Goal: Information Seeking & Learning: Find specific fact

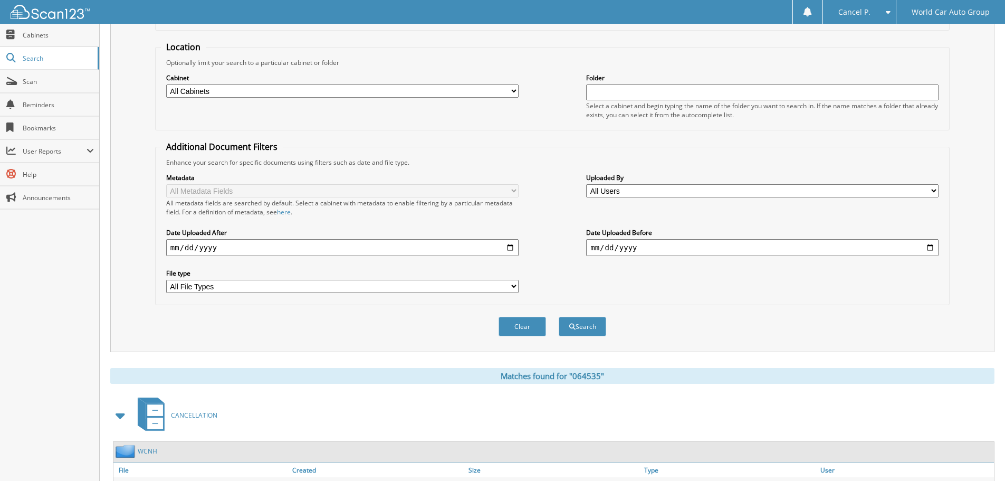
scroll to position [63, 0]
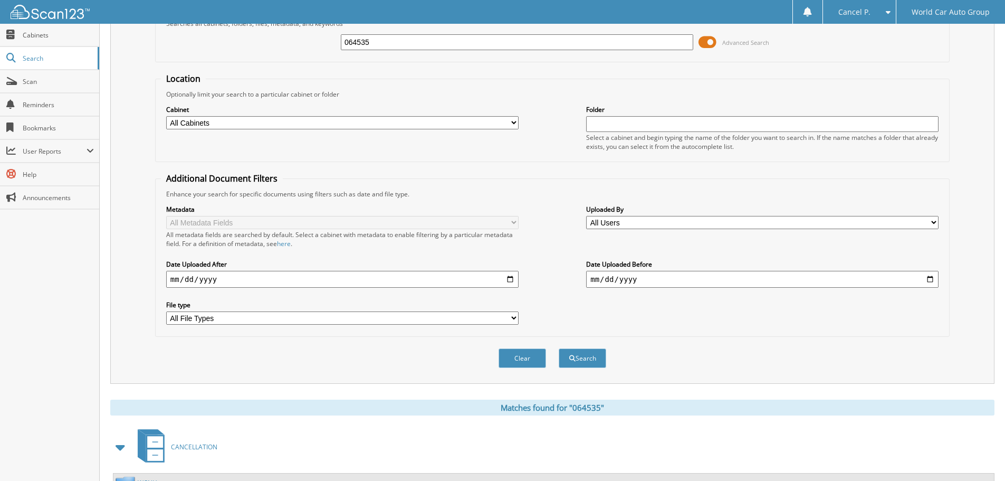
drag, startPoint x: 398, startPoint y: 42, endPoint x: 134, endPoint y: 58, distance: 264.9
click at [139, 56] on div "Search Term Searches all cabinets, folders, files, metadata, and keywords 06453…" at bounding box center [552, 185] width 885 height 395
type input "401921"
click at [559, 348] on button "Search" at bounding box center [583, 358] width 48 height 20
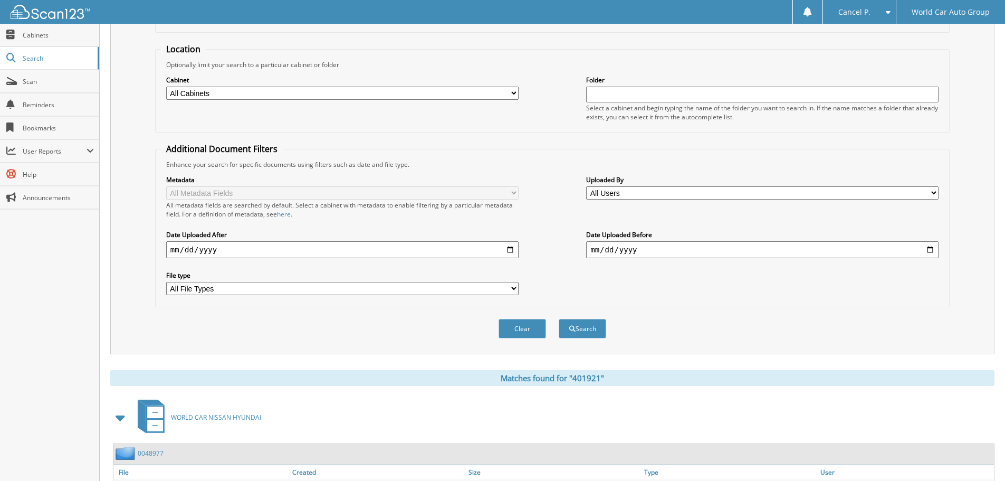
scroll to position [168, 0]
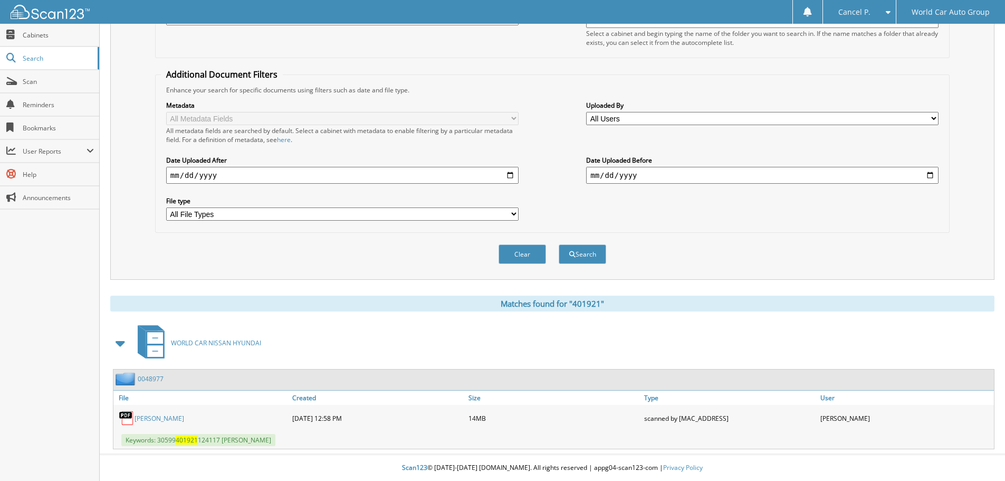
click at [184, 416] on link "ROCHANA MONTEROSO HOLT" at bounding box center [160, 418] width 50 height 9
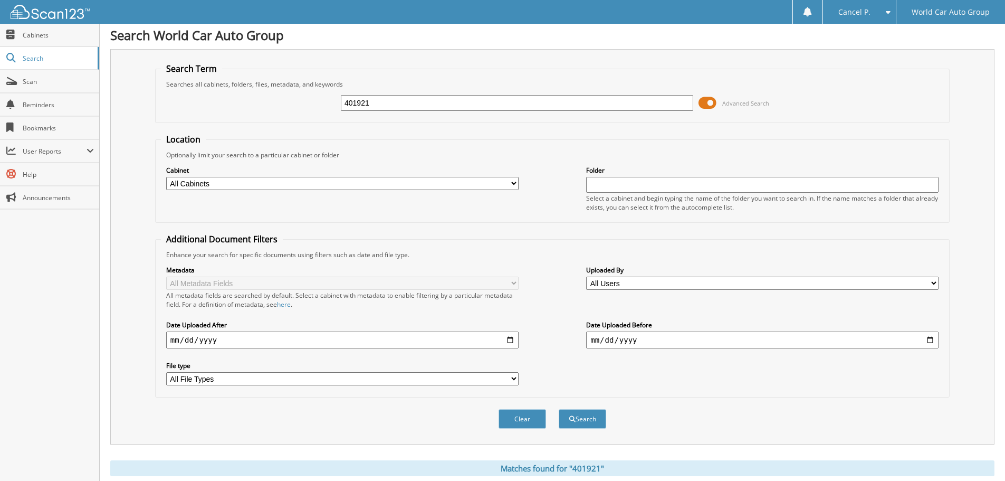
scroll to position [0, 0]
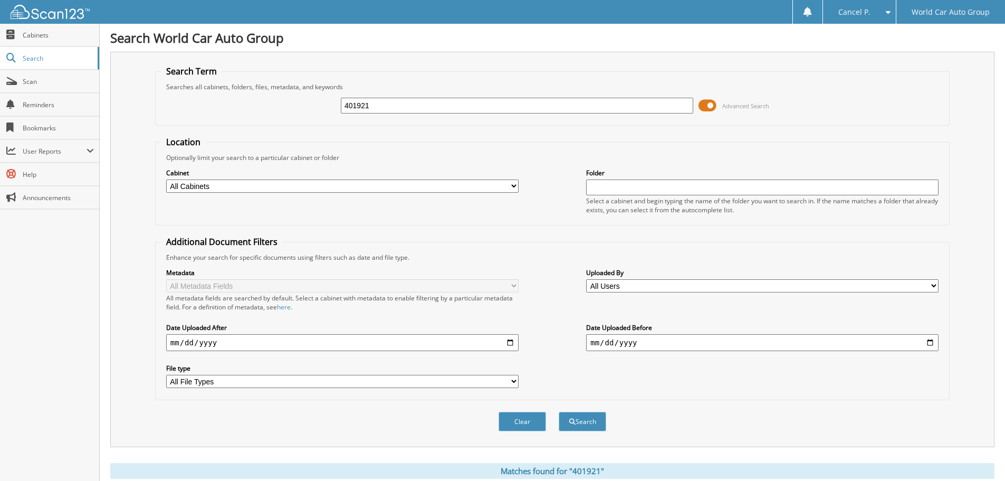
drag, startPoint x: 384, startPoint y: 106, endPoint x: 287, endPoint y: 114, distance: 97.5
click at [287, 114] on div "401921 Advanced Search" at bounding box center [552, 105] width 783 height 29
type input "840078"
click at [559, 412] on button "Search" at bounding box center [583, 422] width 48 height 20
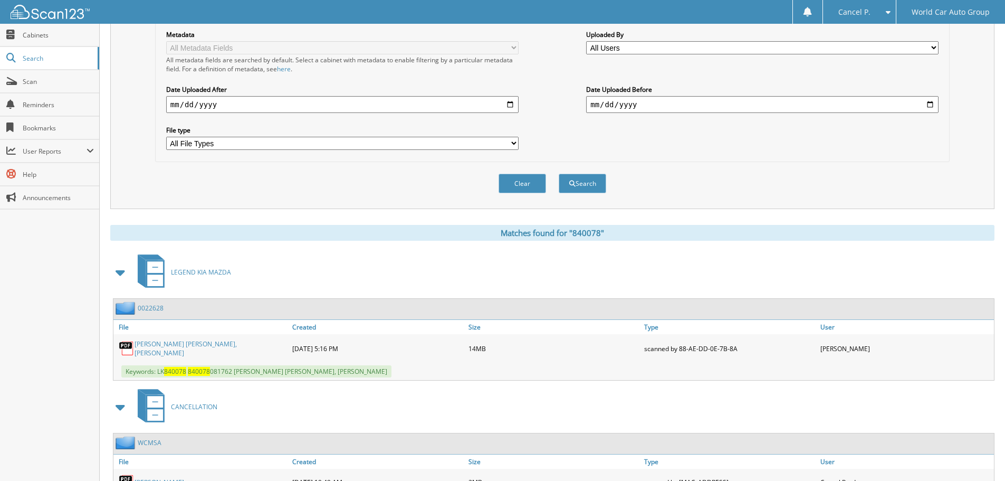
scroll to position [300, 0]
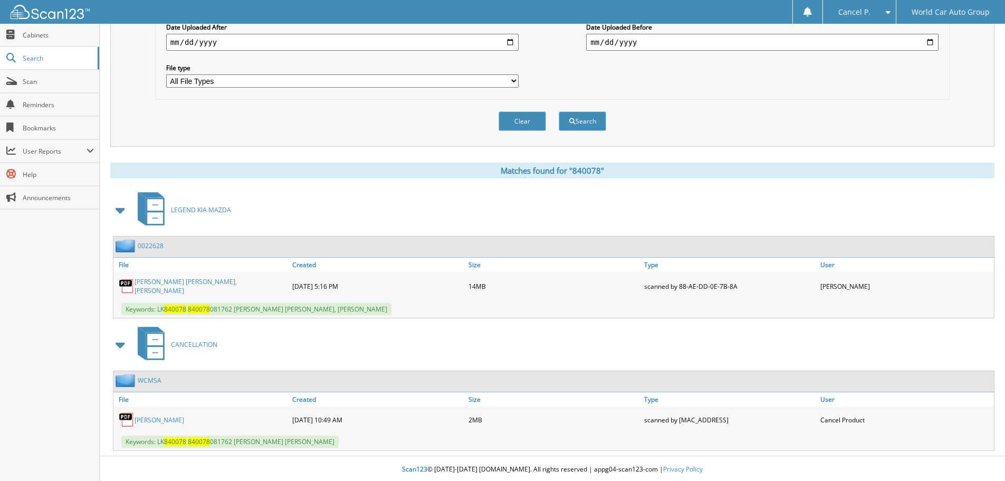
click at [164, 420] on link "[PERSON_NAME]" at bounding box center [160, 419] width 50 height 9
click at [187, 289] on link "[PERSON_NAME] [PERSON_NAME], [PERSON_NAME]" at bounding box center [211, 286] width 153 height 18
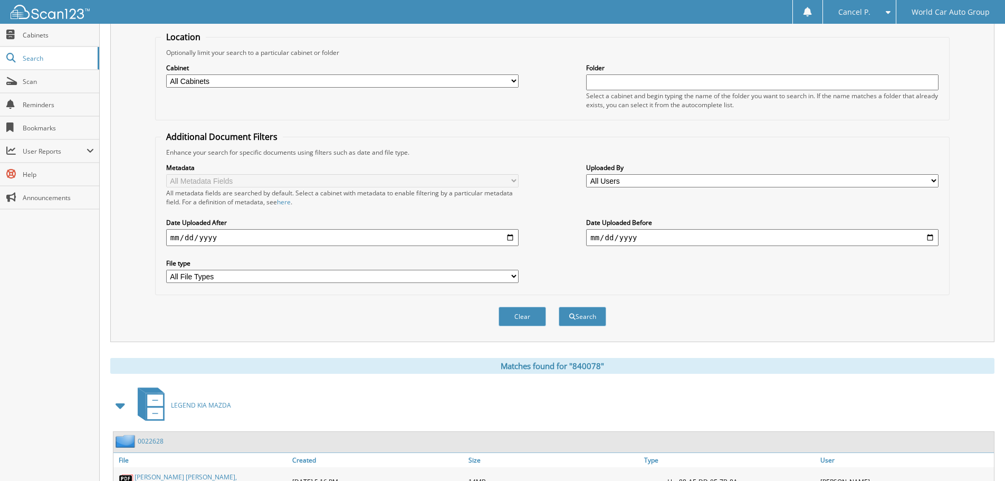
scroll to position [0, 0]
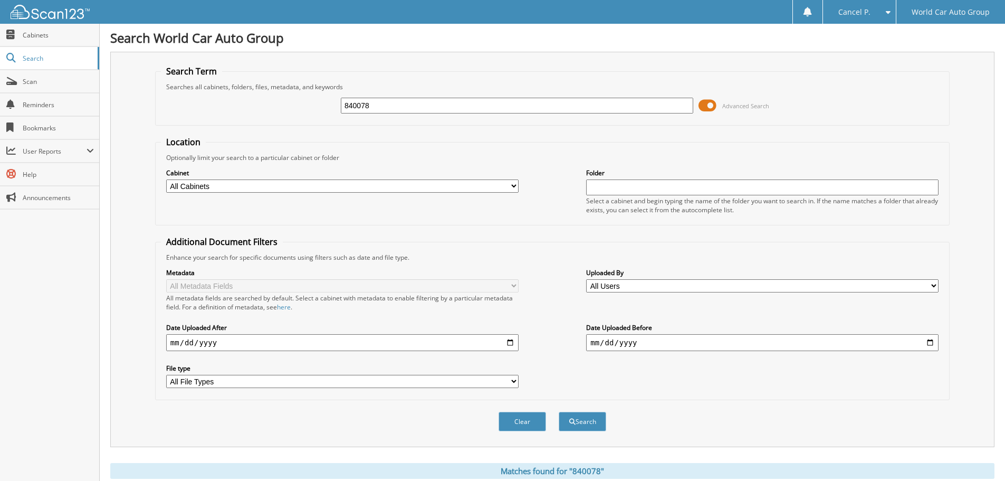
drag, startPoint x: 387, startPoint y: 105, endPoint x: 277, endPoint y: 114, distance: 110.7
click at [279, 116] on div "840078 Advanced Search" at bounding box center [552, 105] width 783 height 29
type input "785609"
click at [559, 412] on button "Search" at bounding box center [583, 422] width 48 height 20
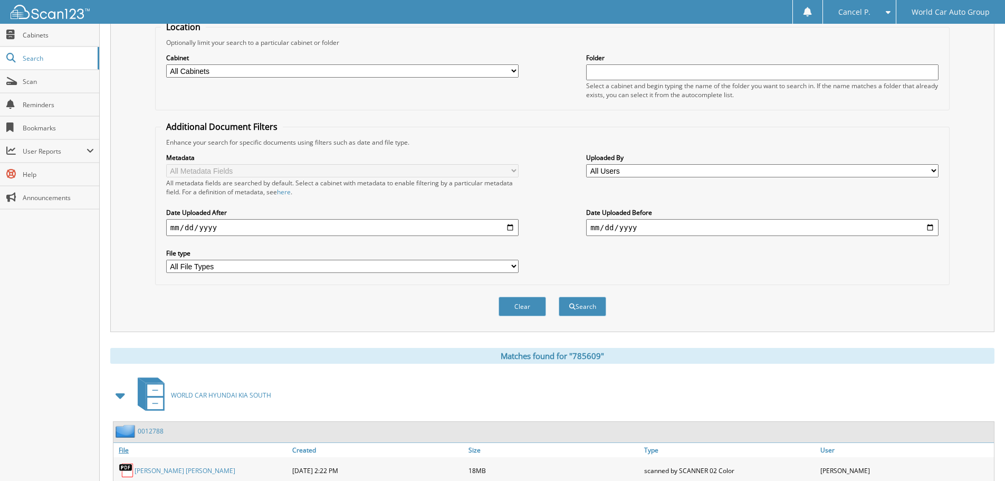
scroll to position [168, 0]
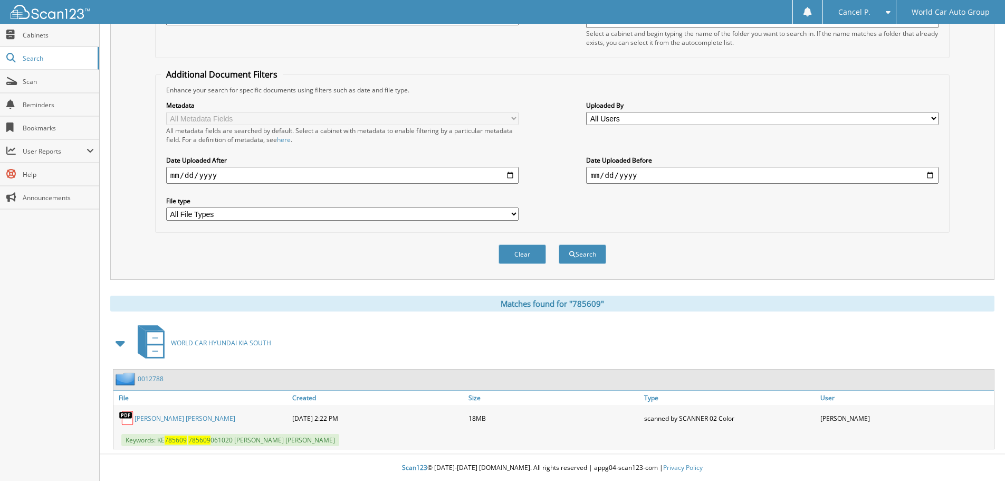
click at [168, 417] on link "CASEY DARIO PEREZ SOTO" at bounding box center [185, 418] width 101 height 9
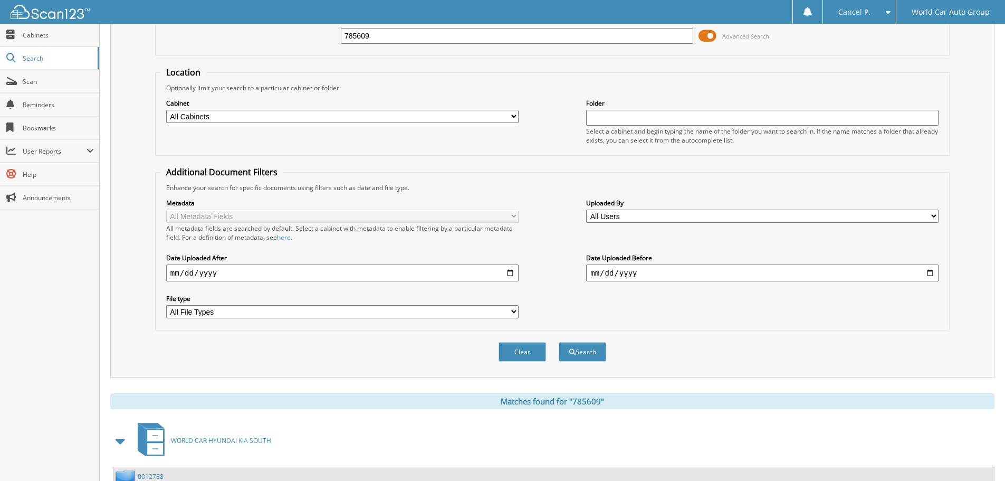
scroll to position [0, 0]
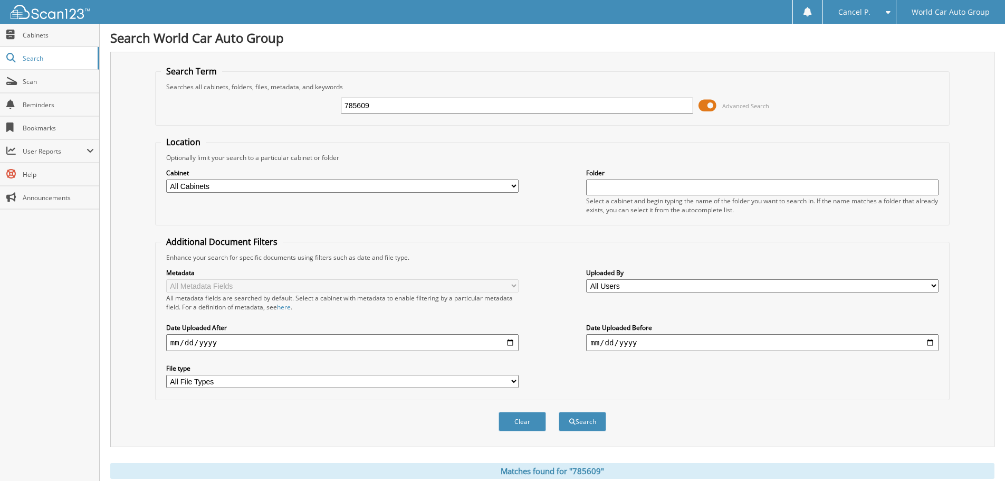
drag, startPoint x: 384, startPoint y: 108, endPoint x: 279, endPoint y: 116, distance: 104.8
click at [282, 116] on div "785609 Advanced Search" at bounding box center [552, 105] width 783 height 29
type input "313950"
click at [559, 412] on button "Search" at bounding box center [583, 422] width 48 height 20
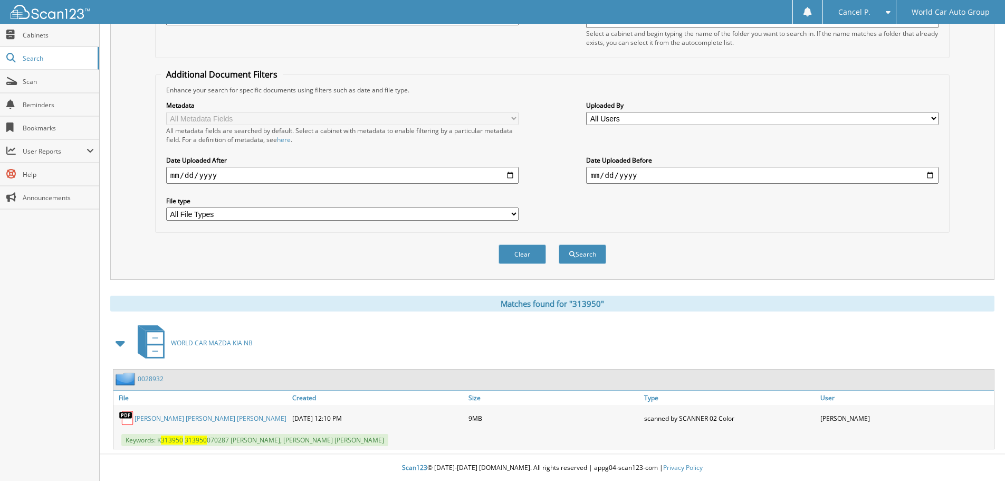
click at [143, 419] on link "DAVID JUSTIN ROMOFF_ ALYSSA NECOLE FADAI" at bounding box center [211, 418] width 152 height 9
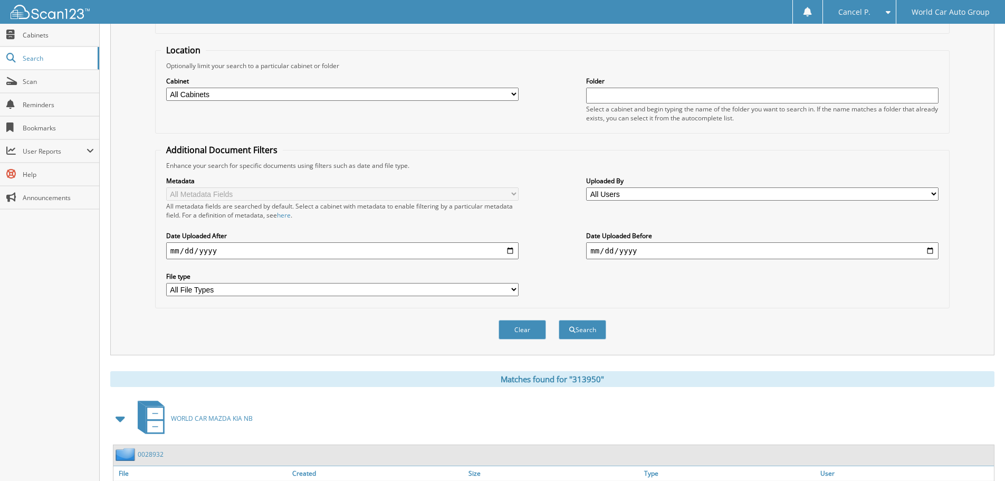
scroll to position [0, 0]
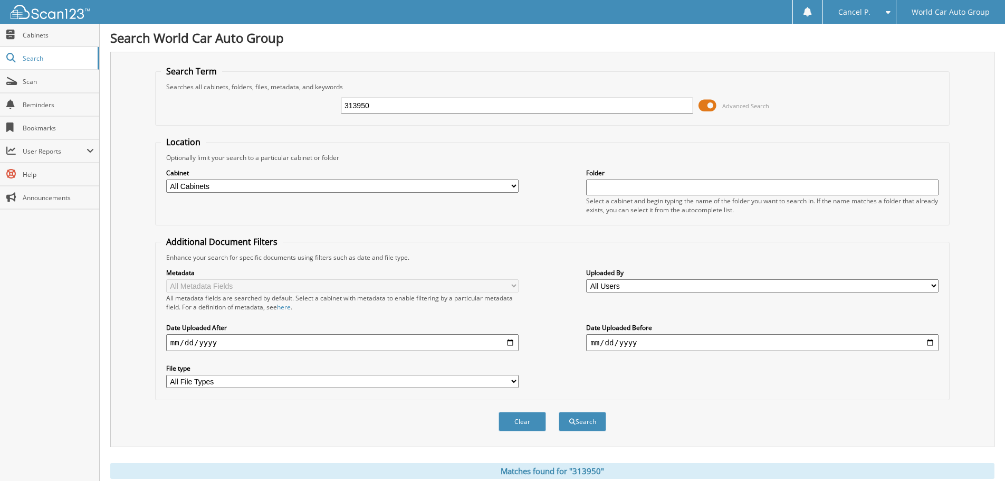
drag, startPoint x: 387, startPoint y: 106, endPoint x: 289, endPoint y: 104, distance: 98.7
click at [289, 104] on div "313950 Advanced Search" at bounding box center [552, 105] width 783 height 29
type input "706885"
click at [559, 412] on button "Search" at bounding box center [583, 422] width 48 height 20
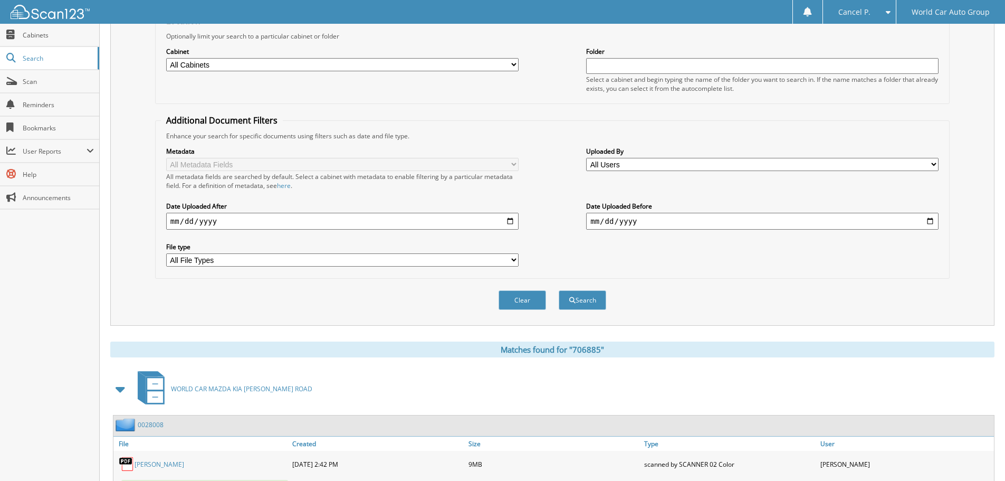
scroll to position [115, 0]
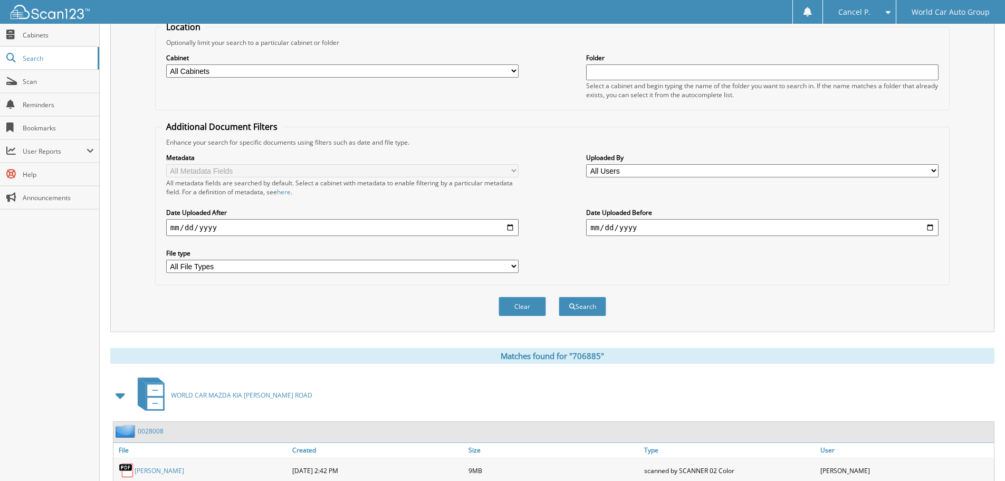
click at [184, 467] on link "MARTIN HENRY ROSEN" at bounding box center [160, 470] width 50 height 9
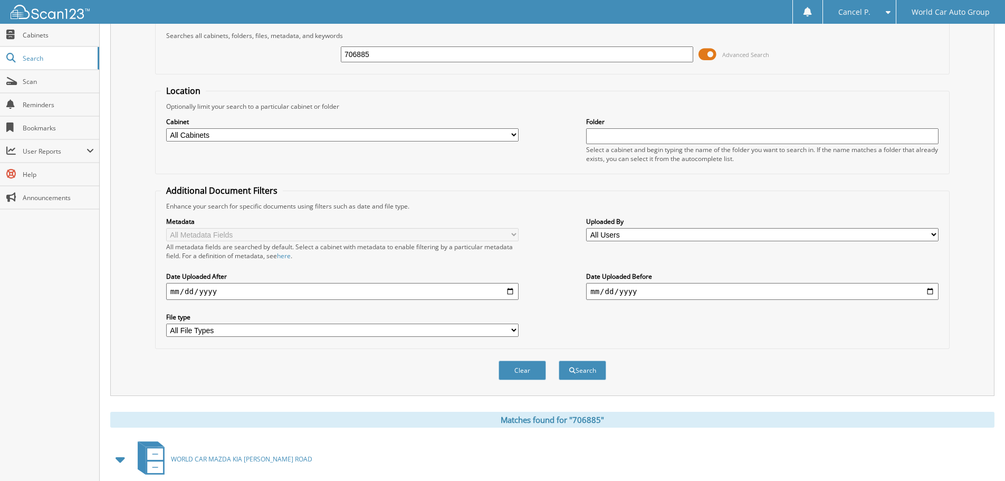
scroll to position [0, 0]
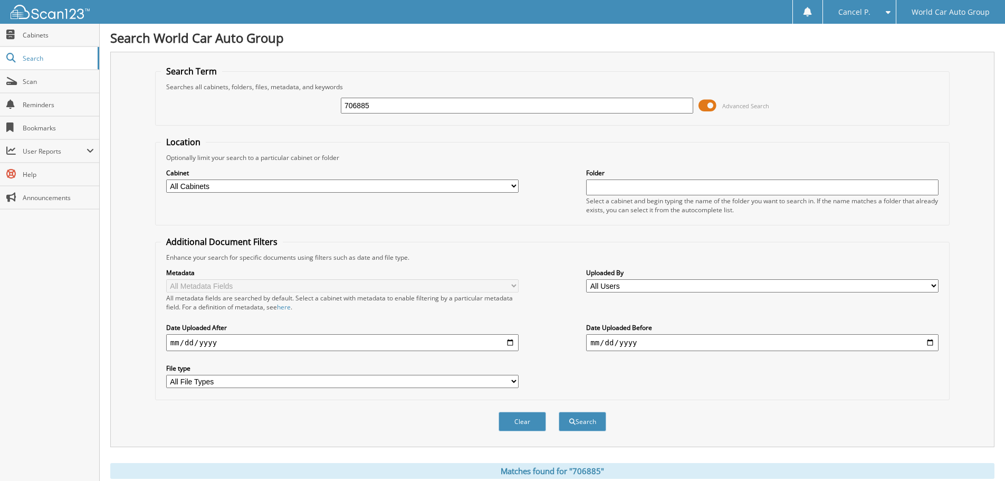
drag, startPoint x: 422, startPoint y: 115, endPoint x: 409, endPoint y: 106, distance: 15.7
click at [411, 109] on div "706885 Advanced Search" at bounding box center [552, 105] width 783 height 29
drag, startPoint x: 409, startPoint y: 106, endPoint x: 291, endPoint y: 124, distance: 119.6
click at [292, 124] on fieldset "Search Term Searches all cabinets, folders, files, metadata, and keywords 70688…" at bounding box center [552, 95] width 795 height 60
type input "375983"
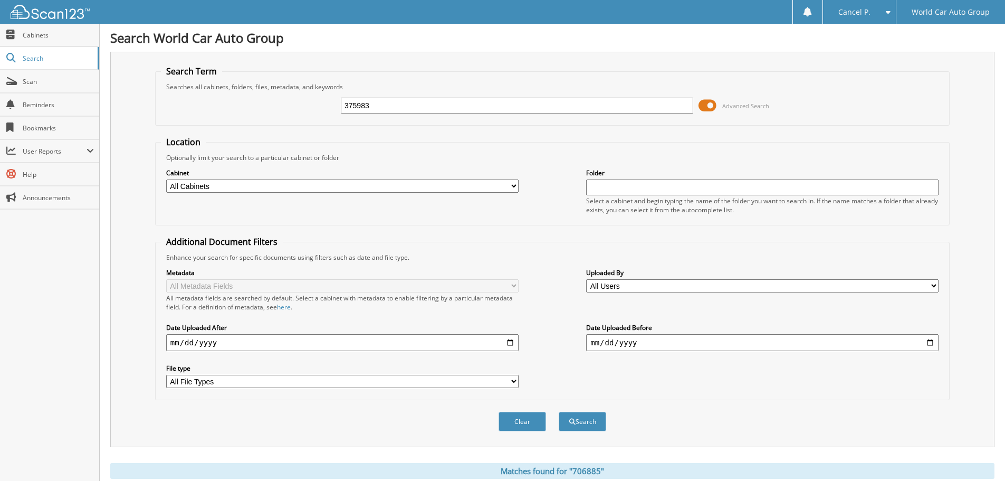
click at [559, 412] on button "Search" at bounding box center [583, 422] width 48 height 20
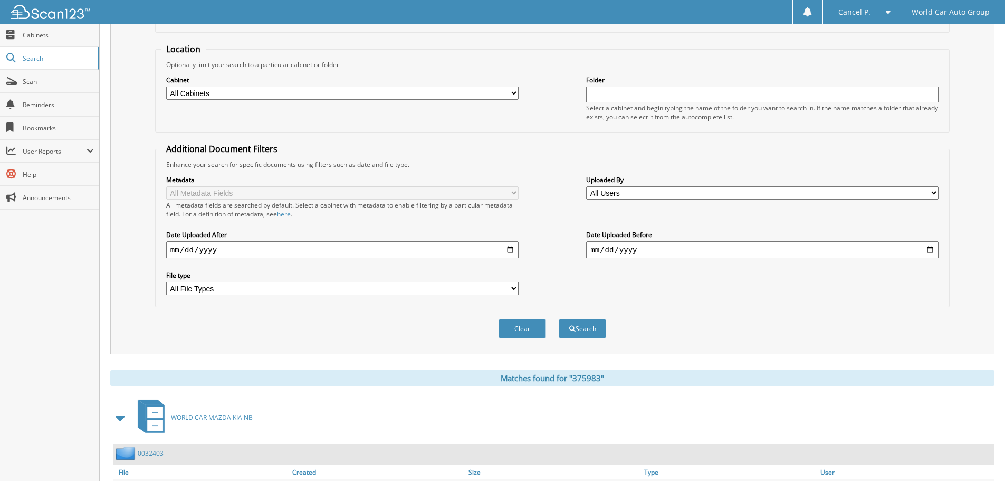
scroll to position [168, 0]
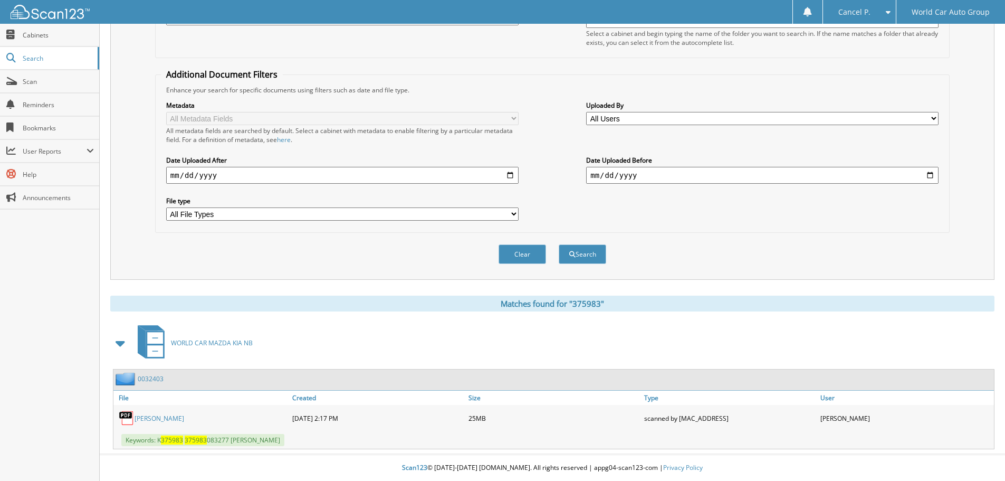
click at [160, 417] on link "[PERSON_NAME]" at bounding box center [160, 418] width 50 height 9
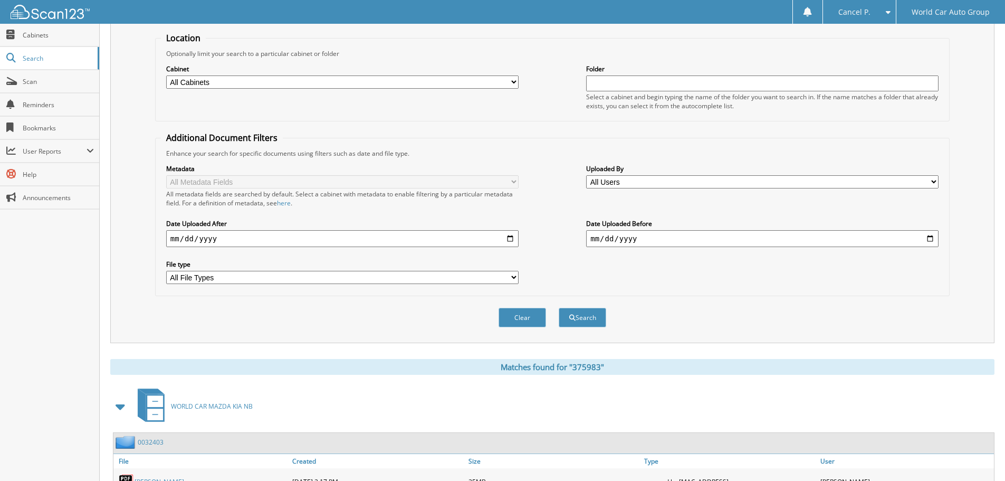
scroll to position [0, 0]
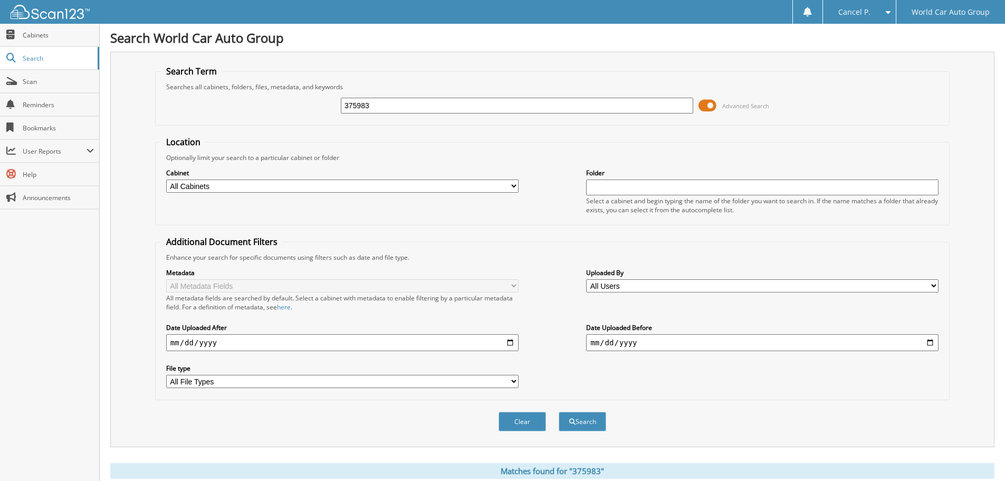
drag, startPoint x: 374, startPoint y: 103, endPoint x: 244, endPoint y: 119, distance: 130.7
click at [244, 119] on div "375983 Advanced Search" at bounding box center [552, 105] width 783 height 29
type input "113873"
click at [559, 412] on button "Search" at bounding box center [583, 422] width 48 height 20
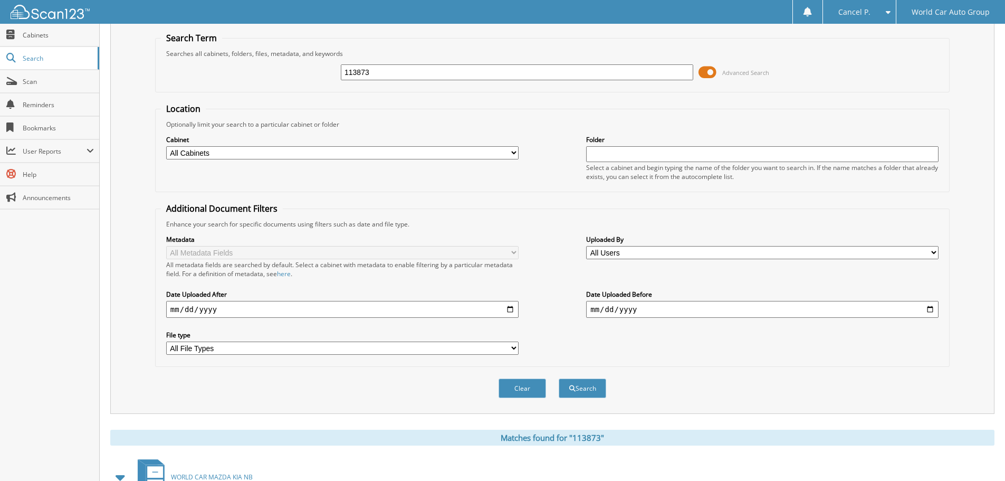
scroll to position [300, 0]
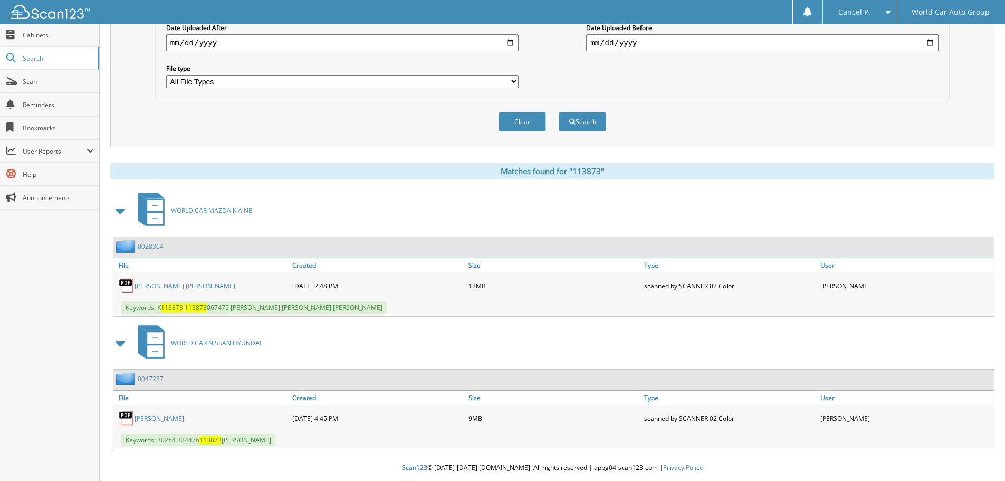
click at [201, 283] on link "LANCE RAY GONZALEZ_ SYLVIA MAGANA PICAZO" at bounding box center [185, 285] width 101 height 9
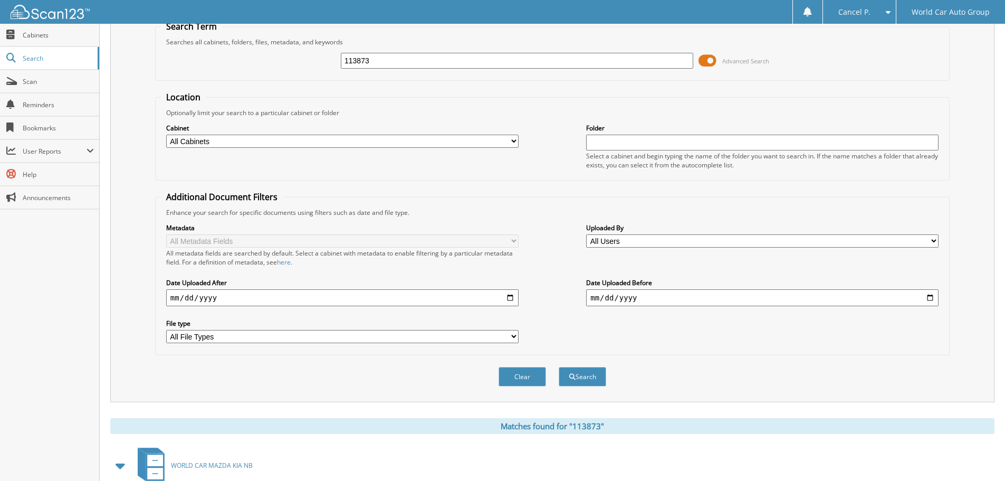
scroll to position [0, 0]
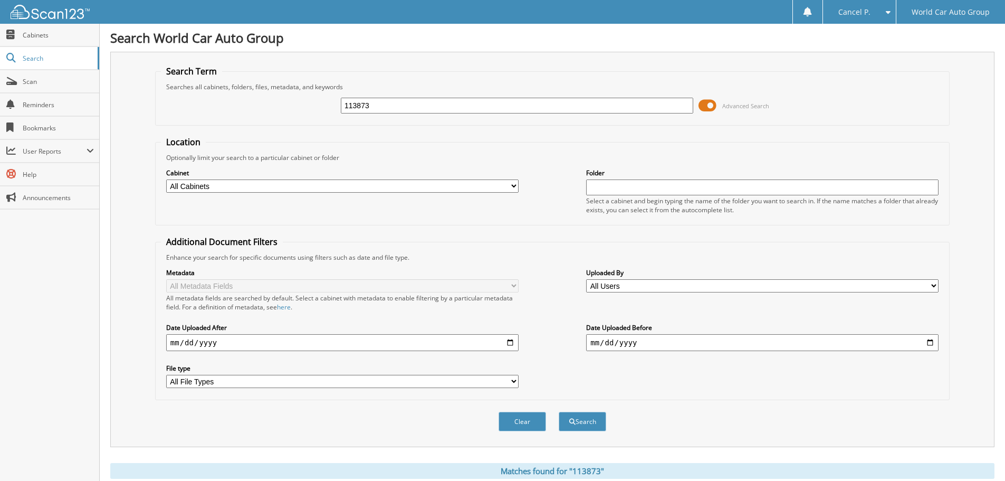
drag, startPoint x: 368, startPoint y: 96, endPoint x: 359, endPoint y: 103, distance: 11.3
click at [359, 103] on div "113873 Advanced Search" at bounding box center [552, 105] width 783 height 29
drag, startPoint x: 380, startPoint y: 102, endPoint x: 280, endPoint y: 120, distance: 101.4
click at [289, 118] on div "113873 Advanced Search" at bounding box center [552, 105] width 783 height 29
type input "171550"
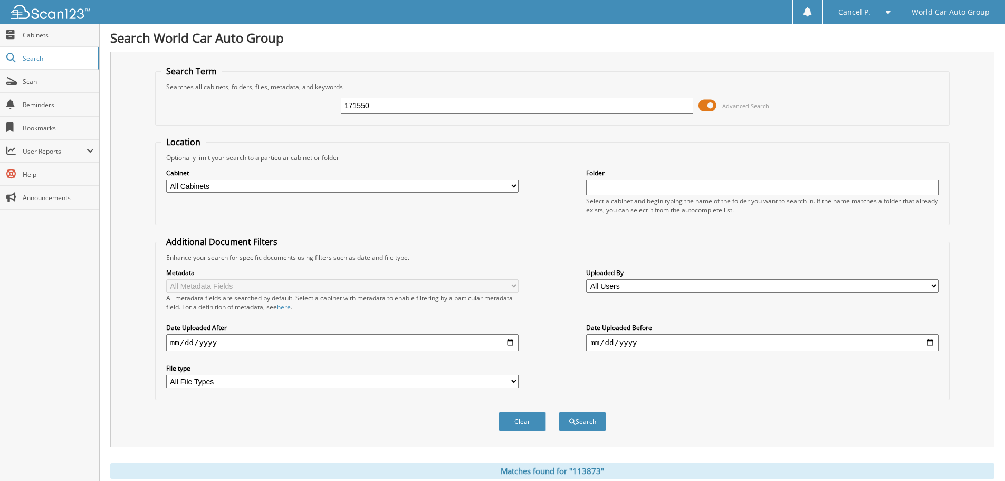
click at [559, 412] on button "Search" at bounding box center [583, 422] width 48 height 20
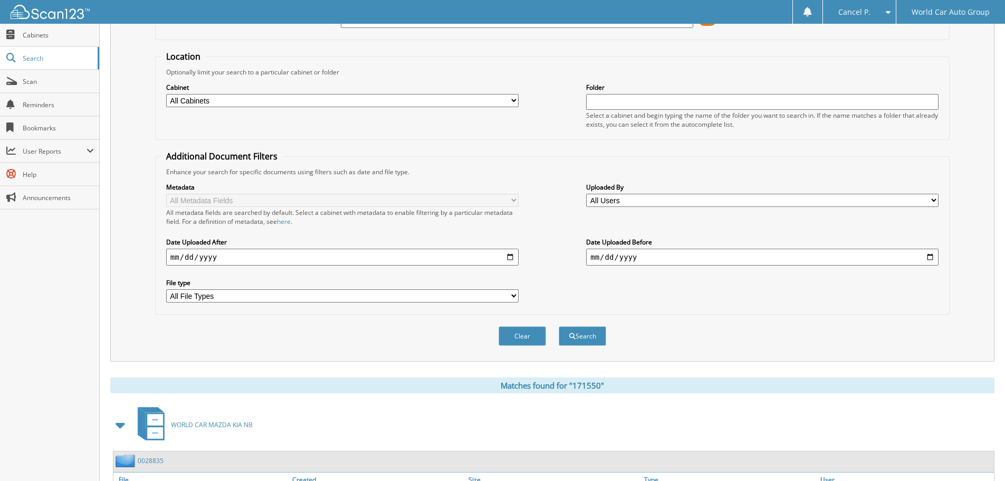
scroll to position [168, 0]
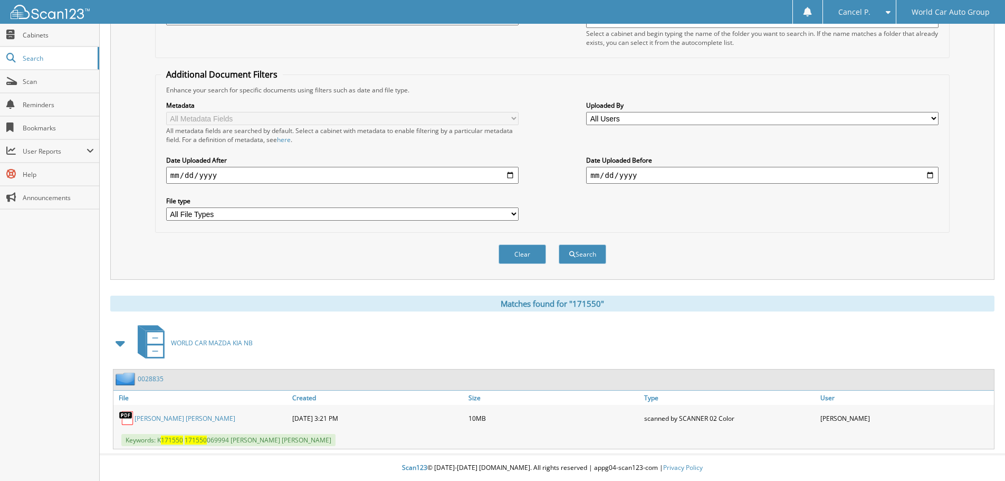
click at [197, 414] on link "SHANELLE TANISHA KEATING" at bounding box center [185, 418] width 101 height 9
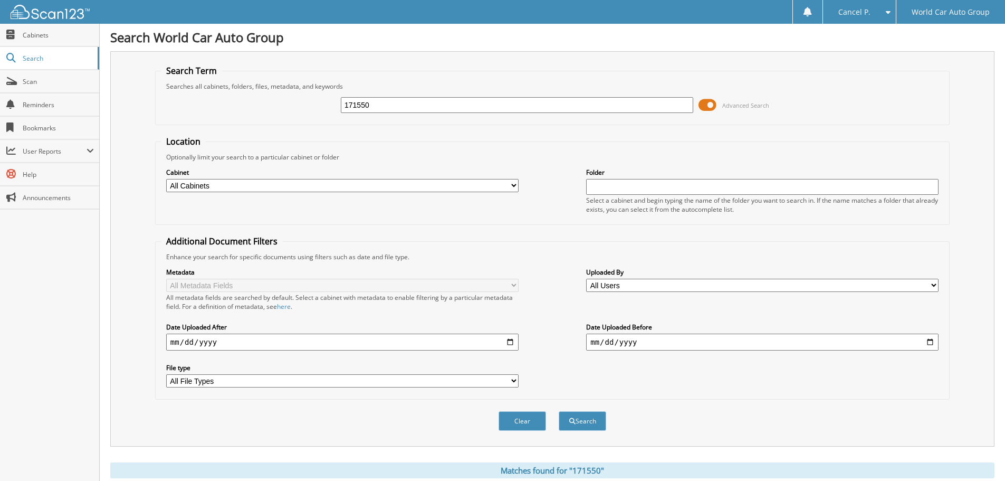
scroll to position [0, 0]
click at [416, 108] on input "171550" at bounding box center [517, 106] width 353 height 16
drag, startPoint x: 376, startPoint y: 104, endPoint x: 240, endPoint y: 109, distance: 136.3
click at [240, 109] on div "171550 Advanced Search" at bounding box center [552, 105] width 783 height 29
type input "018510"
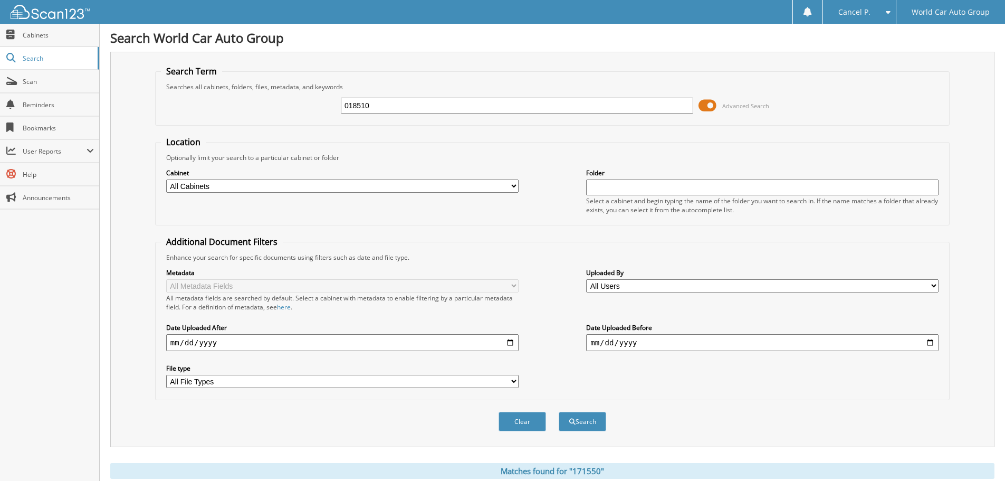
click at [559, 412] on button "Search" at bounding box center [583, 422] width 48 height 20
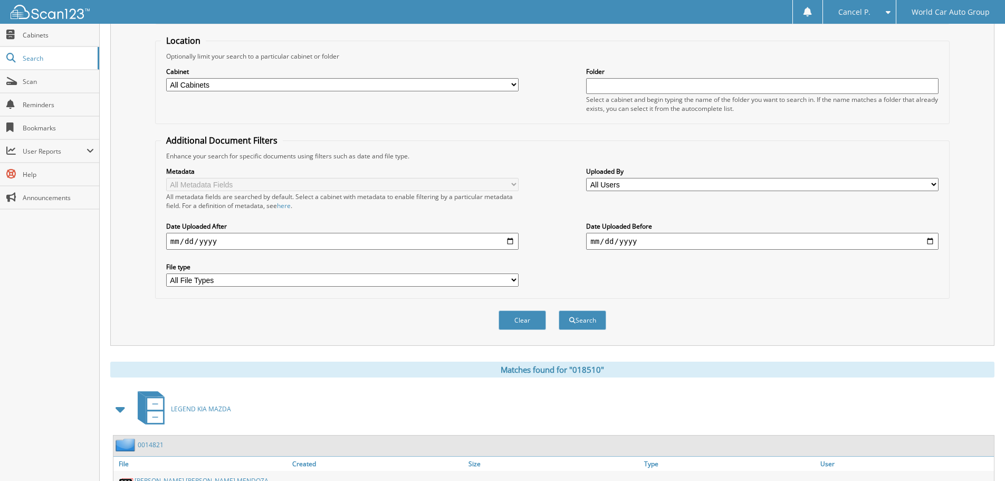
scroll to position [195, 0]
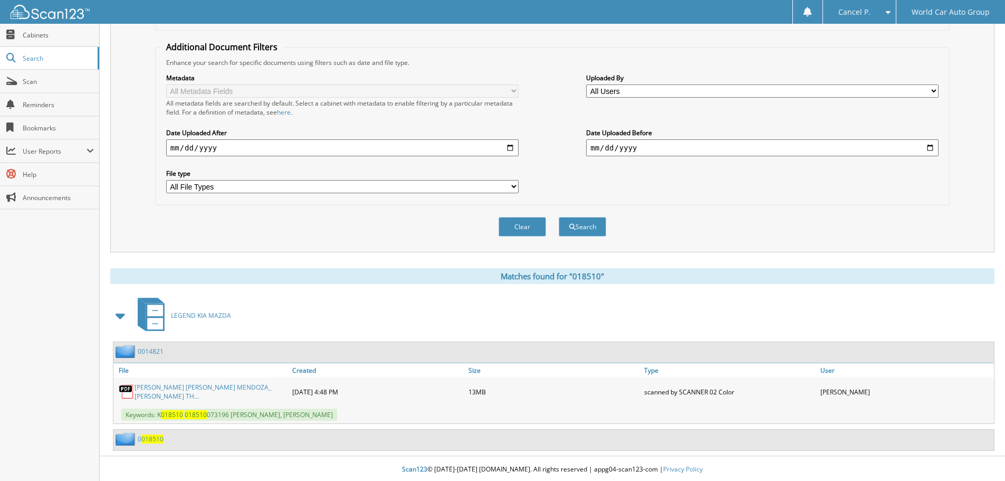
click at [244, 393] on link "[PERSON_NAME] [PERSON_NAME] MENDOZA_ [PERSON_NAME] TH..." at bounding box center [211, 392] width 153 height 18
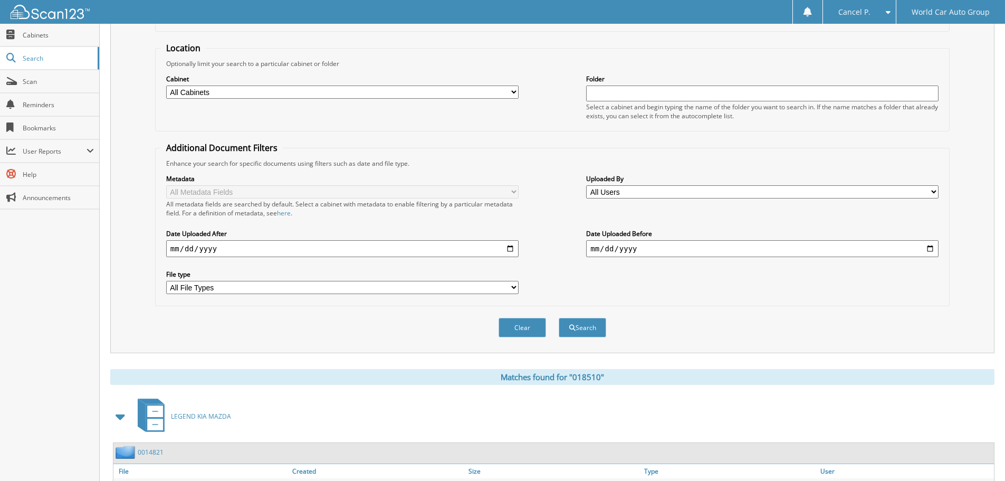
scroll to position [0, 0]
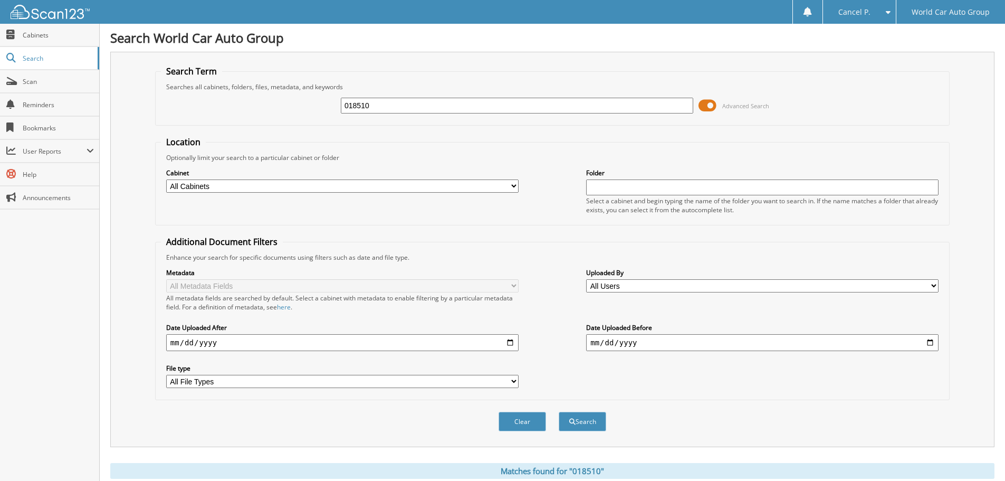
drag, startPoint x: 380, startPoint y: 108, endPoint x: 311, endPoint y: 128, distance: 72.0
click at [311, 128] on form "Search Term Searches all cabinets, folders, files, metadata, and keywords 01851…" at bounding box center [552, 253] width 795 height 377
type input "429055"
click at [559, 412] on button "Search" at bounding box center [583, 422] width 48 height 20
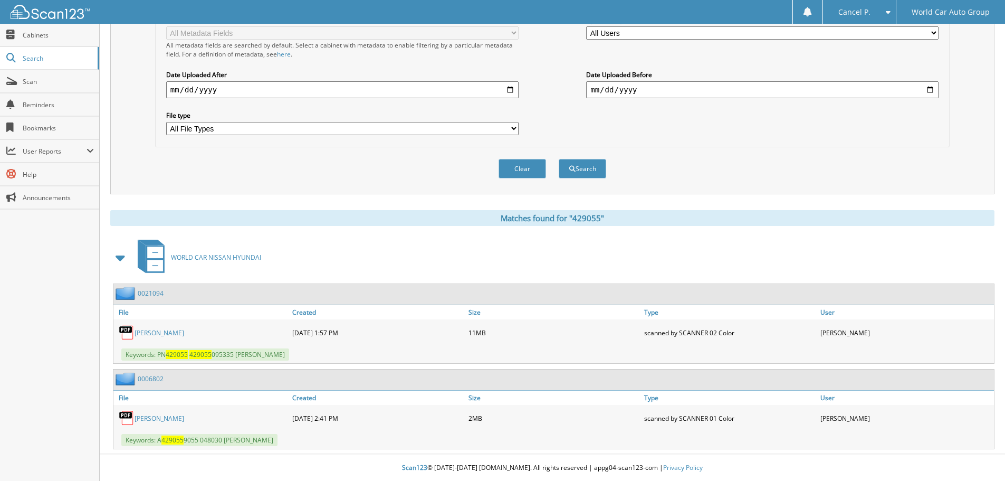
click at [178, 331] on link "JANET LYNN MALSBURY" at bounding box center [160, 332] width 50 height 9
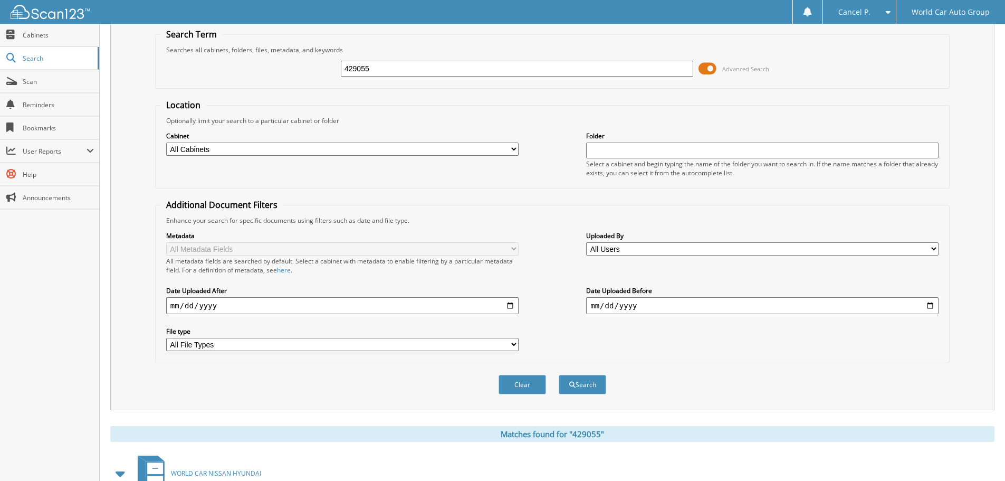
scroll to position [0, 0]
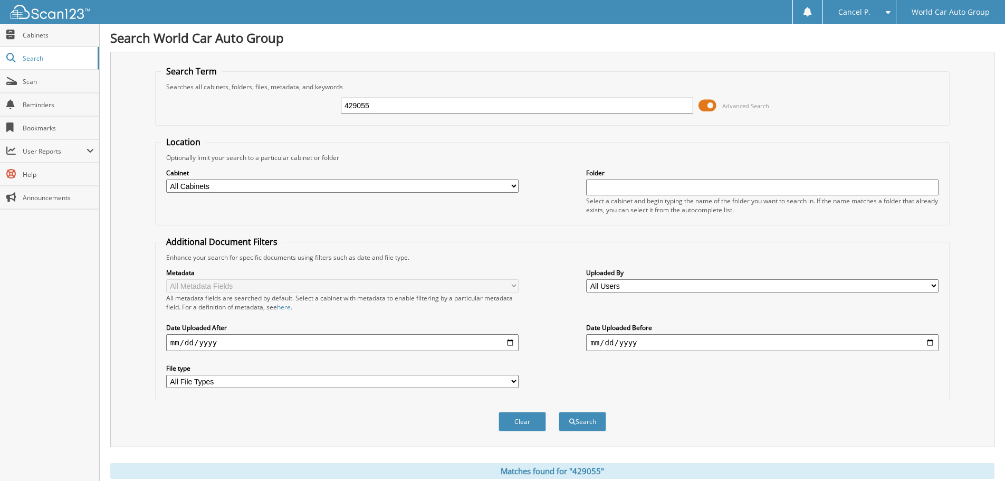
drag, startPoint x: 371, startPoint y: 103, endPoint x: 256, endPoint y: 102, distance: 114.5
click at [258, 102] on div "429055 Advanced Search" at bounding box center [552, 105] width 783 height 29
type input "707491"
click at [559, 412] on button "Search" at bounding box center [583, 422] width 48 height 20
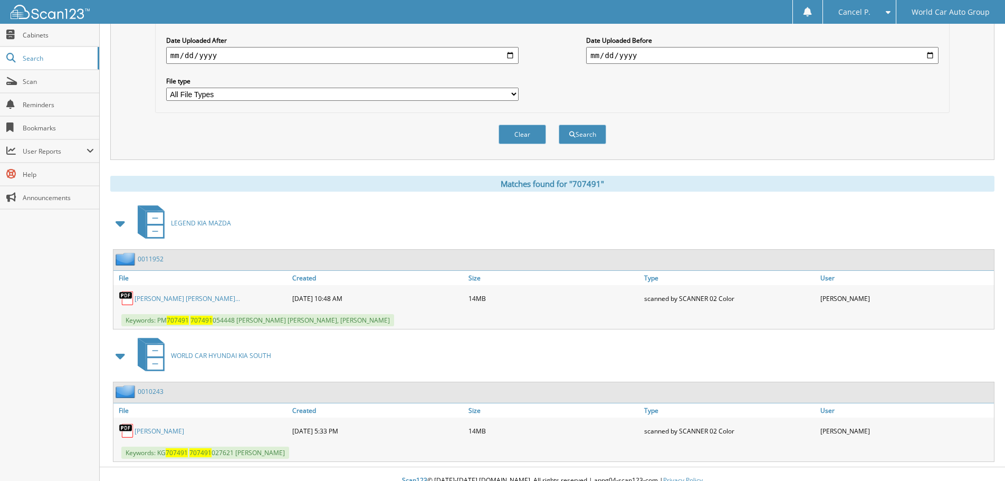
scroll to position [300, 0]
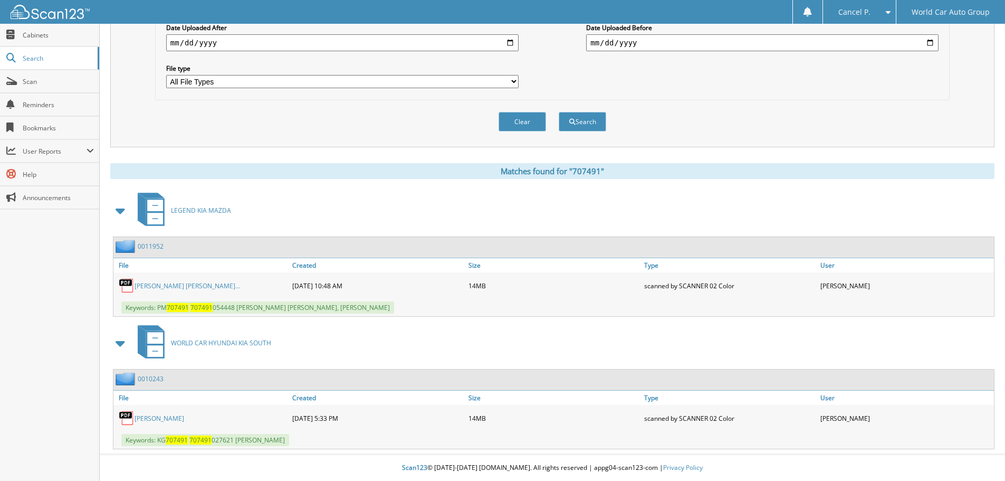
click at [147, 419] on link "[PERSON_NAME]" at bounding box center [160, 418] width 50 height 9
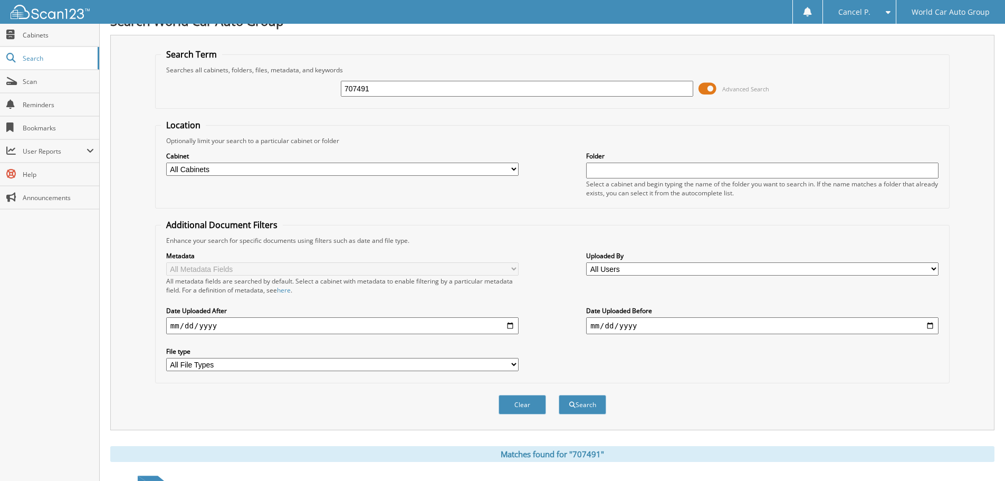
scroll to position [0, 0]
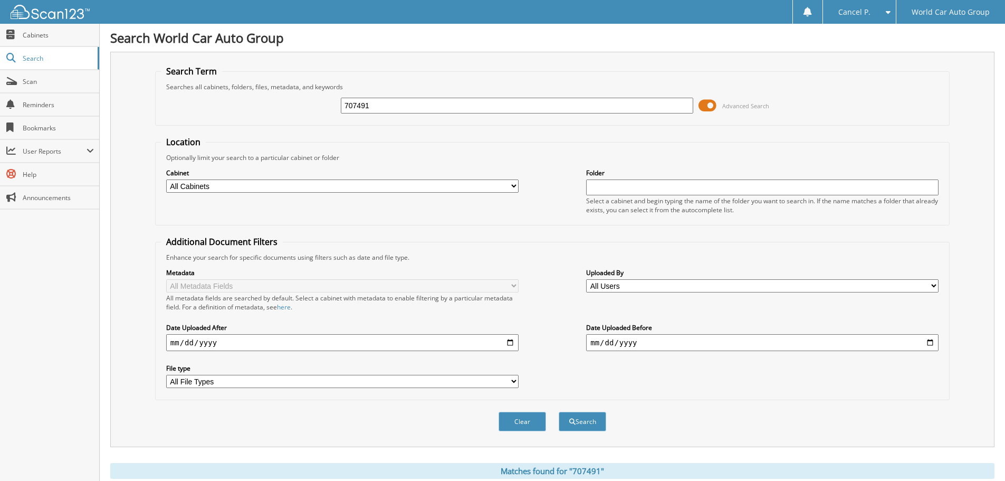
drag, startPoint x: 377, startPoint y: 104, endPoint x: 307, endPoint y: 109, distance: 70.9
click at [308, 107] on div "707491 Advanced Search" at bounding box center [552, 105] width 783 height 29
type input "116316"
click at [559, 412] on button "Search" at bounding box center [583, 422] width 48 height 20
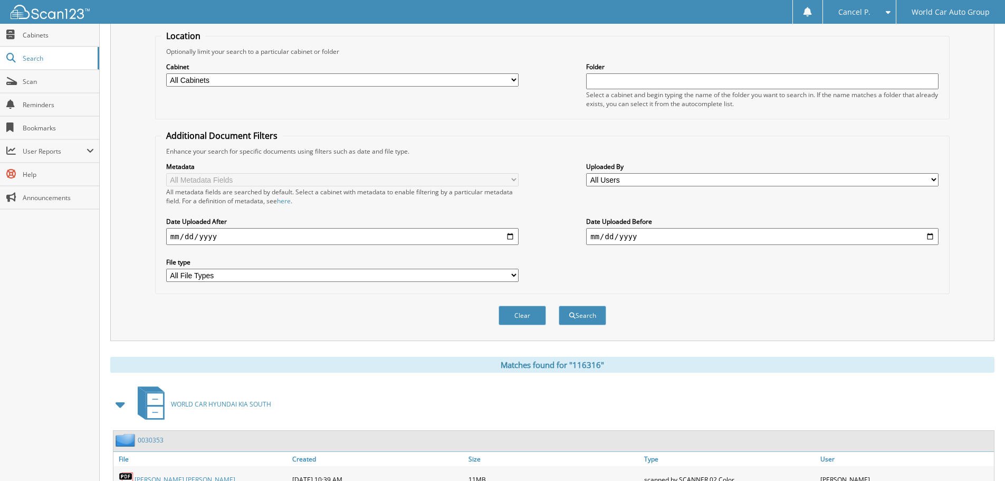
scroll to position [10, 0]
